Goal: Browse casually

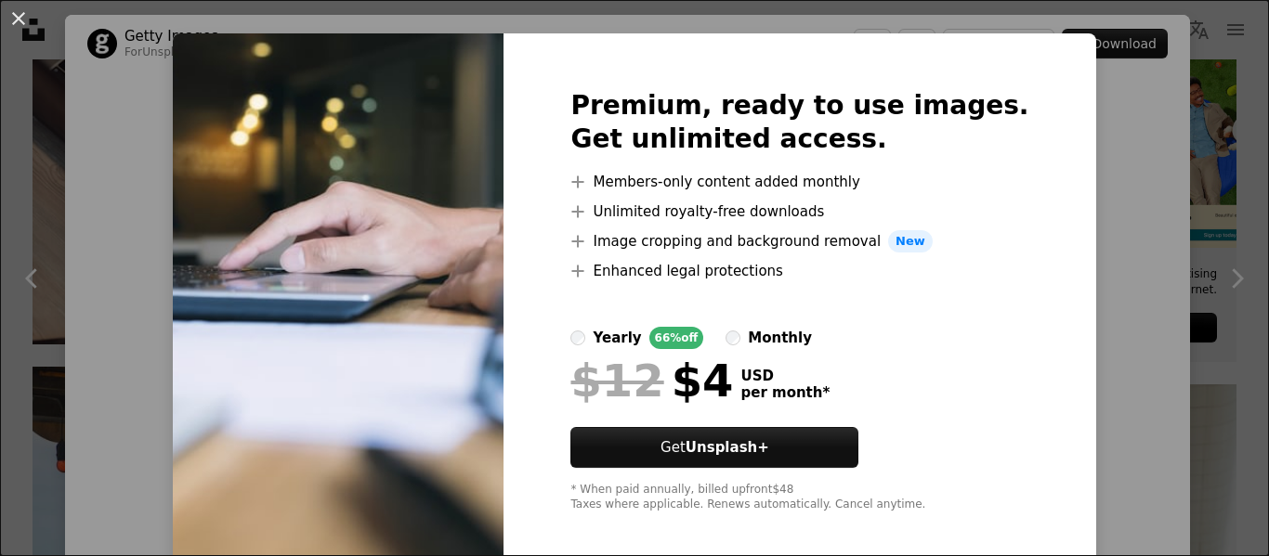
scroll to position [40, 0]
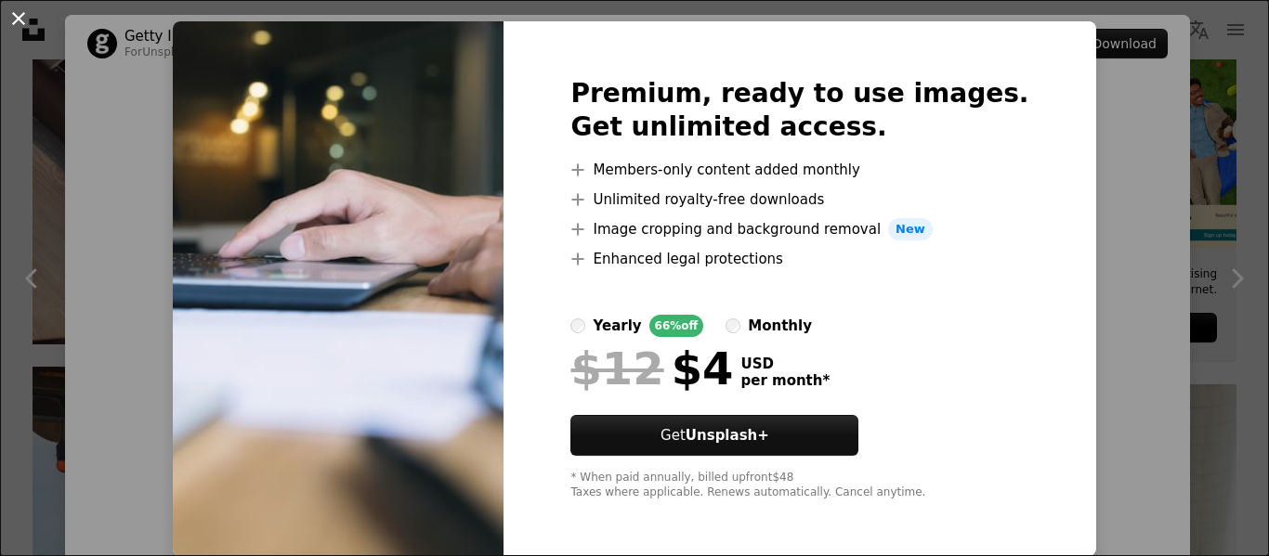
click at [20, 19] on button "An X shape" at bounding box center [18, 18] width 22 height 22
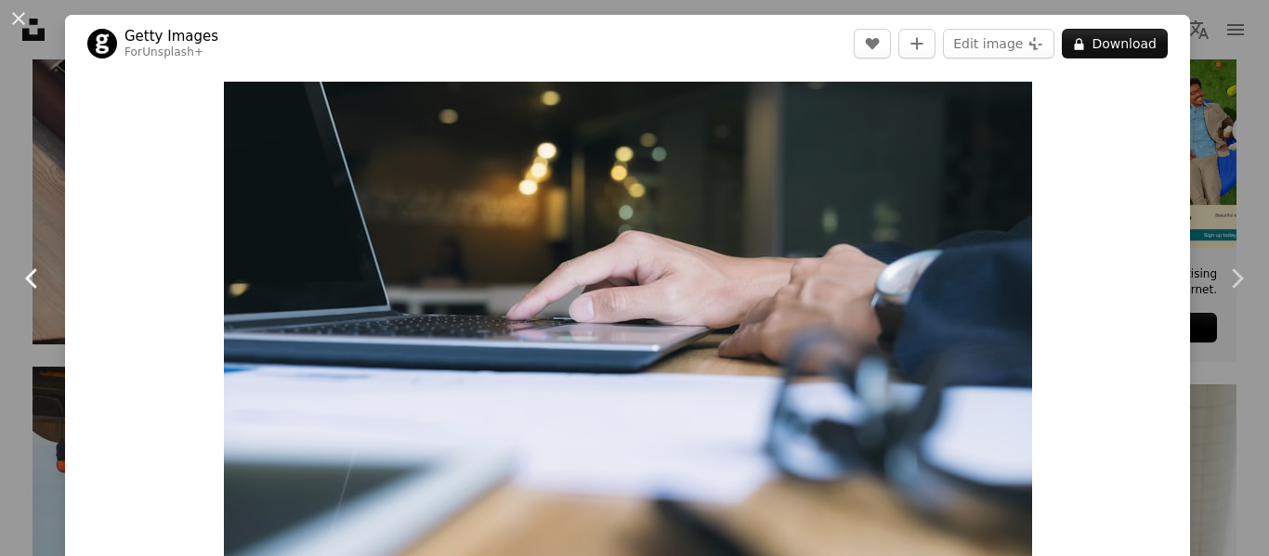
click at [27, 282] on icon "Chevron left" at bounding box center [33, 279] width 30 height 30
